Goal: Task Accomplishment & Management: Manage account settings

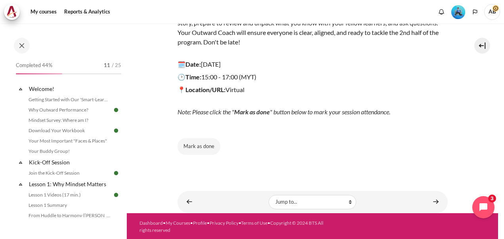
click at [461, 10] on img "Level #3" at bounding box center [458, 12] width 14 height 14
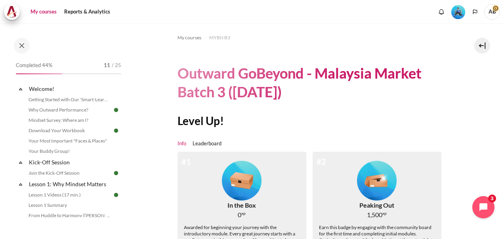
click at [49, 13] on link "My courses" at bounding box center [44, 12] width 32 height 16
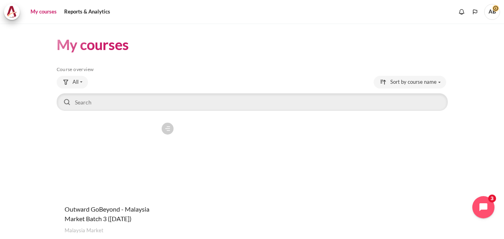
scroll to position [51, 0]
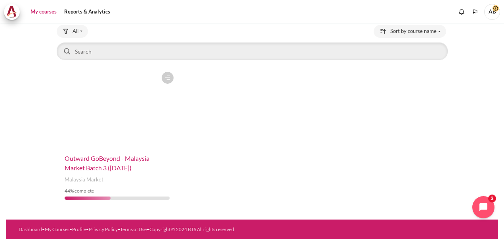
click at [87, 156] on span "Outward GoBeyond - Malaysia Market Batch 3 ([DATE])" at bounding box center [107, 162] width 85 height 17
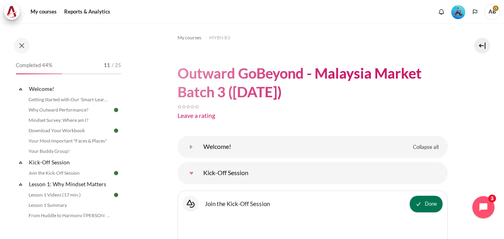
click at [489, 13] on span "AB" at bounding box center [492, 12] width 16 height 16
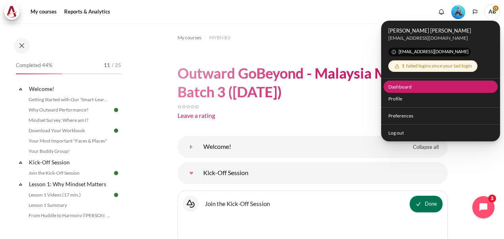
click at [413, 85] on link "Dashboard" at bounding box center [441, 86] width 115 height 12
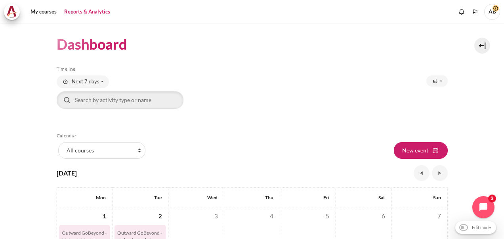
click at [74, 15] on link "Reports & Analytics" at bounding box center [87, 12] width 52 height 16
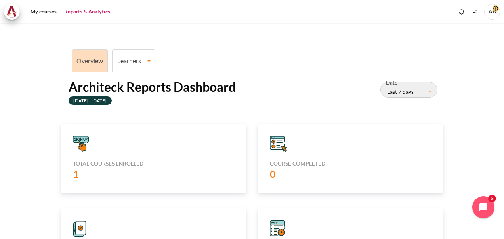
click at [127, 51] on li "Learners Learner Course Progress" at bounding box center [133, 60] width 43 height 23
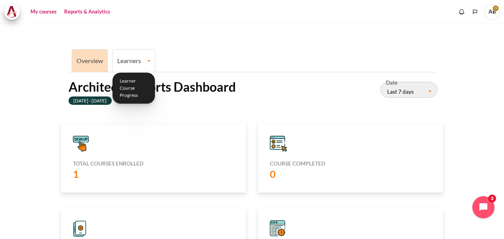
click at [40, 10] on link "My courses" at bounding box center [44, 12] width 32 height 16
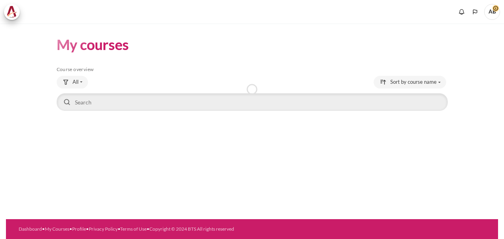
click at [460, 13] on icon "Show notification window with no new notifications" at bounding box center [462, 12] width 8 height 8
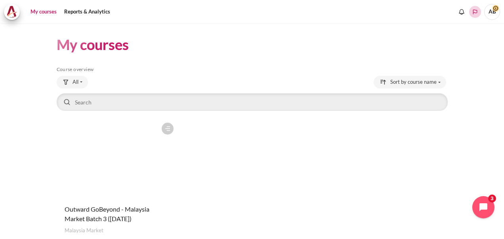
click at [472, 11] on icon "Languages" at bounding box center [475, 12] width 6 height 6
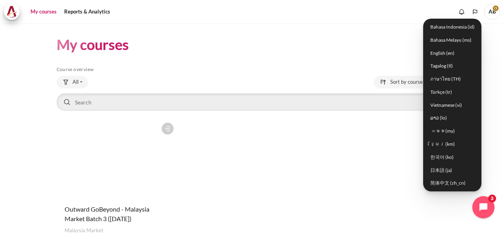
click at [404, 8] on div "My courses Reports & Analytics More" at bounding box center [252, 12] width 496 height 16
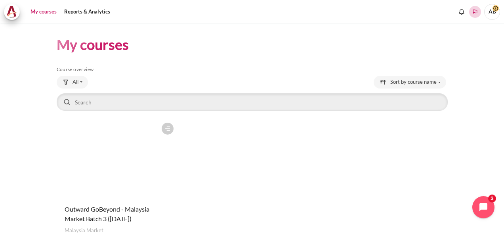
click at [470, 11] on button "Languages" at bounding box center [475, 12] width 12 height 12
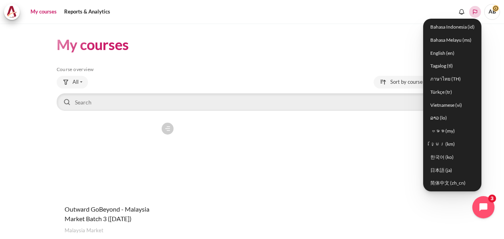
click at [470, 11] on button "Languages" at bounding box center [475, 12] width 12 height 12
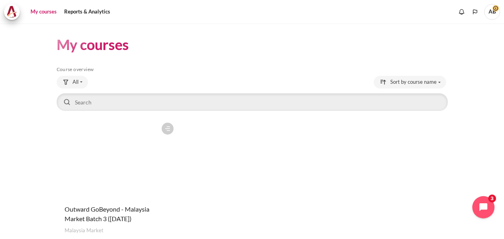
click at [491, 13] on span "AB" at bounding box center [492, 12] width 16 height 16
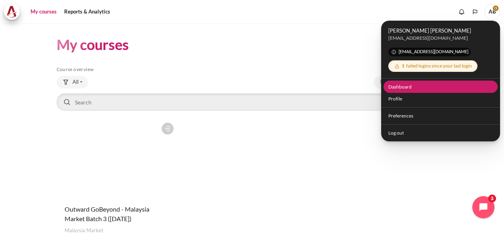
click at [415, 90] on link "Dashboard" at bounding box center [441, 86] width 115 height 12
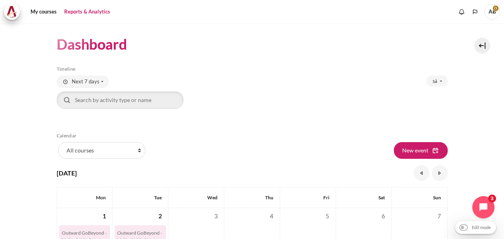
click at [86, 12] on link "Reports & Analytics" at bounding box center [87, 12] width 52 height 16
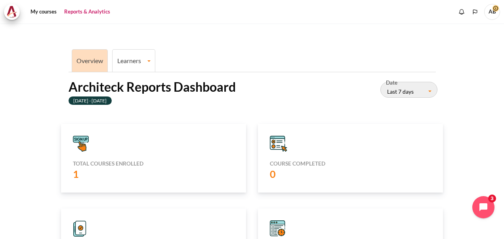
click at [136, 61] on link "Learners" at bounding box center [134, 61] width 42 height 8
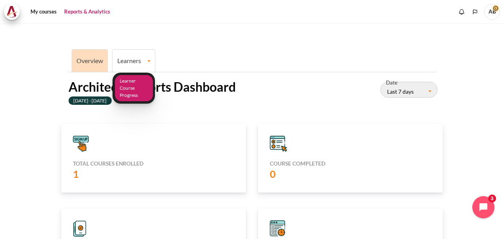
click at [132, 79] on link "Learner Course Progress" at bounding box center [134, 88] width 38 height 27
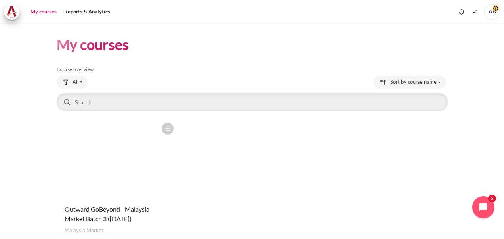
click at [36, 11] on link "My courses" at bounding box center [44, 12] width 32 height 16
click at [132, 144] on figure "Content" at bounding box center [117, 157] width 121 height 79
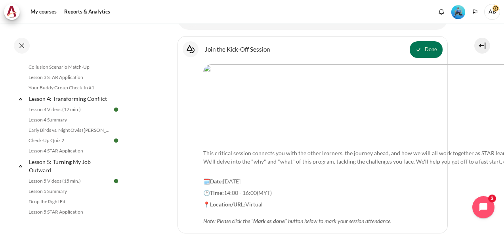
scroll to position [330, 0]
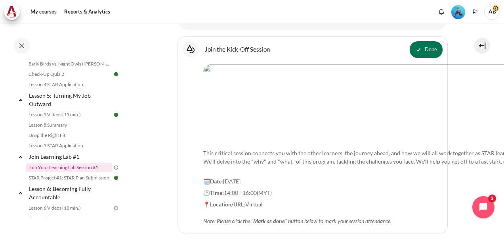
click at [69, 172] on link "Join Your Learning Lab Session #1" at bounding box center [69, 167] width 86 height 10
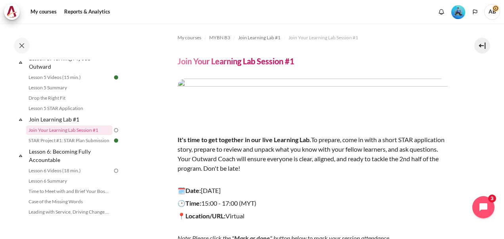
scroll to position [126, 0]
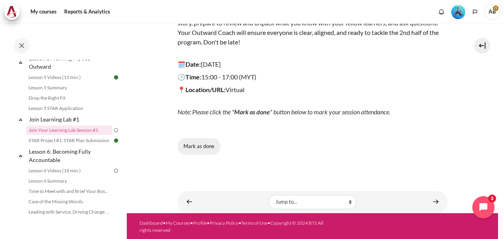
click at [205, 146] on button "Mark as done" at bounding box center [199, 146] width 43 height 17
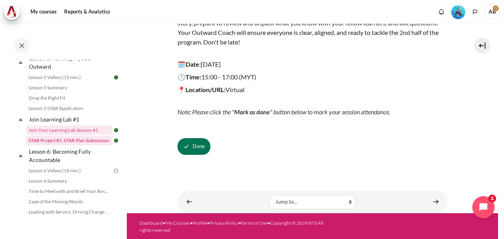
click at [80, 145] on link "STAR Project #1: STAR Plan Submission" at bounding box center [69, 141] width 86 height 10
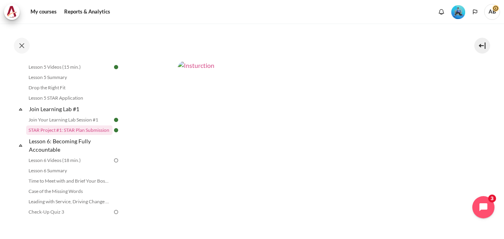
scroll to position [264, 0]
